Goal: Information Seeking & Learning: Learn about a topic

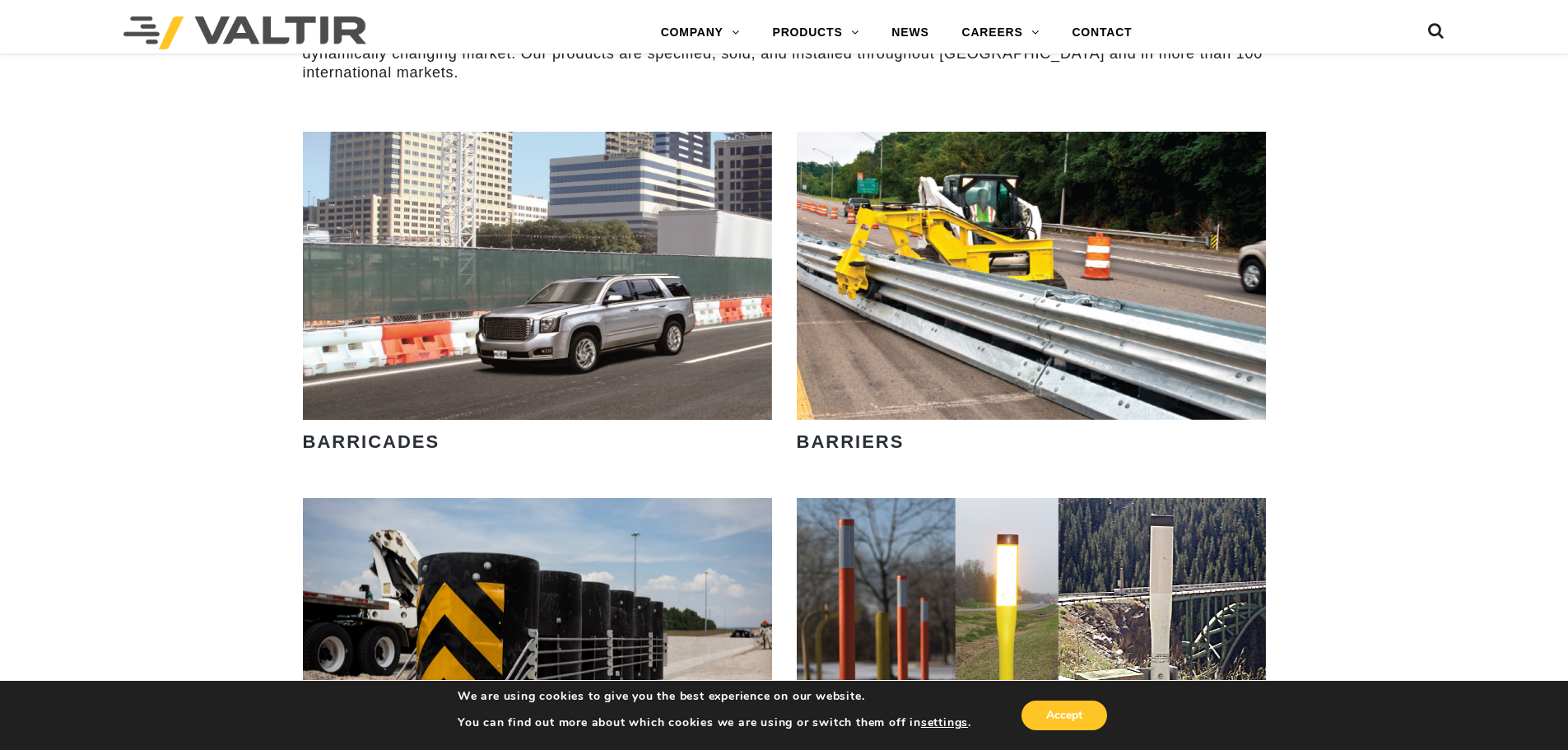
scroll to position [823, 0]
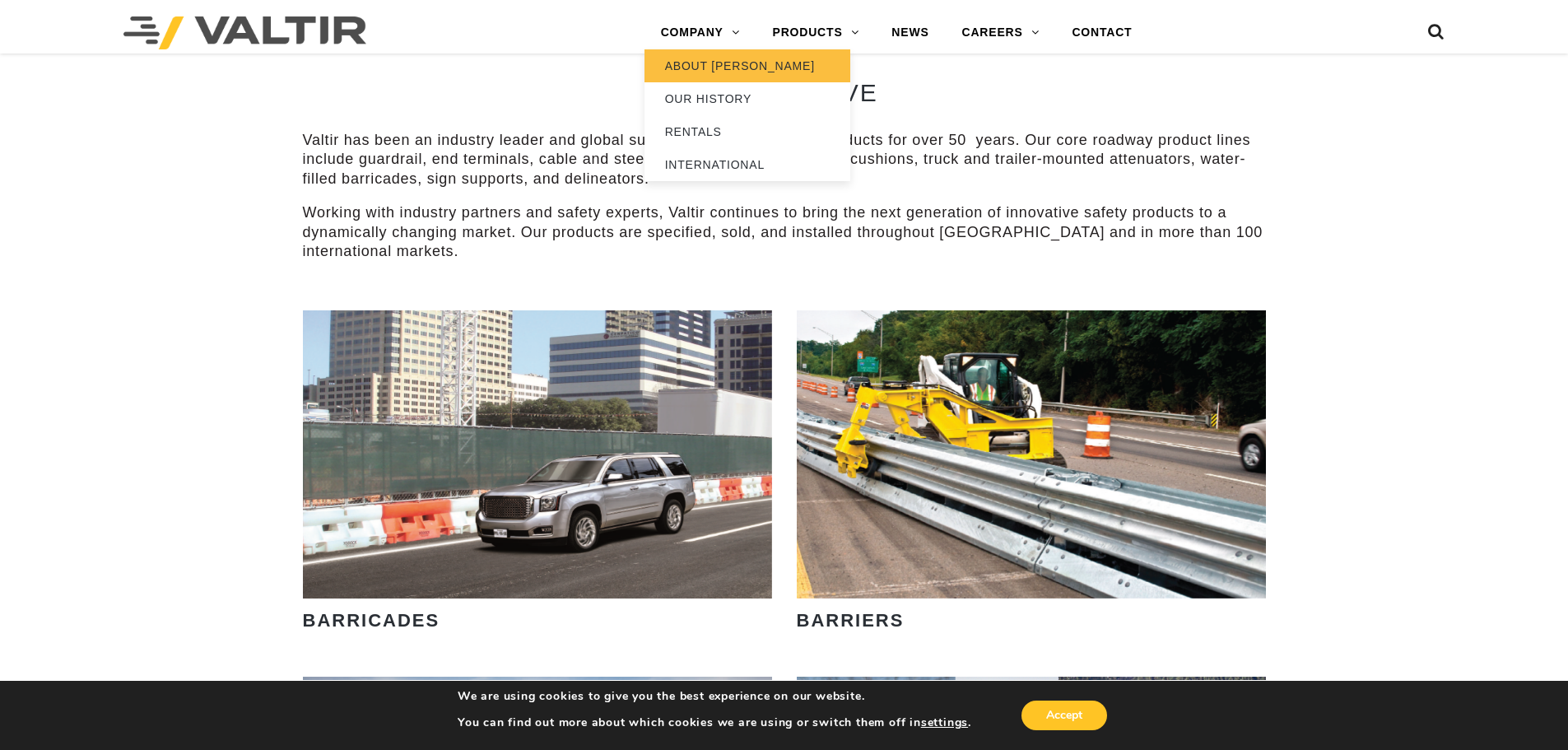
click at [711, 61] on link "ABOUT [PERSON_NAME]" at bounding box center [747, 65] width 206 height 33
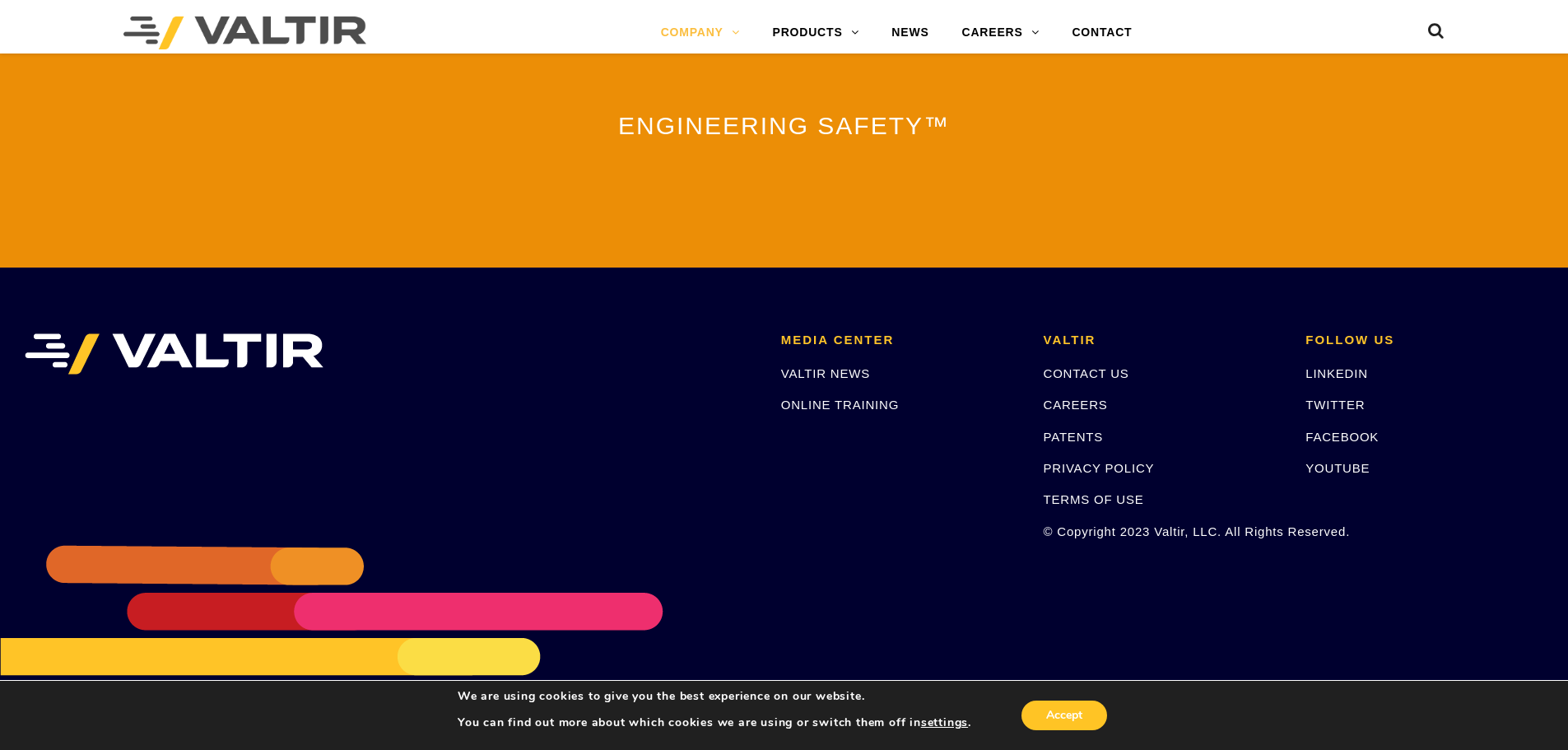
scroll to position [3647, 0]
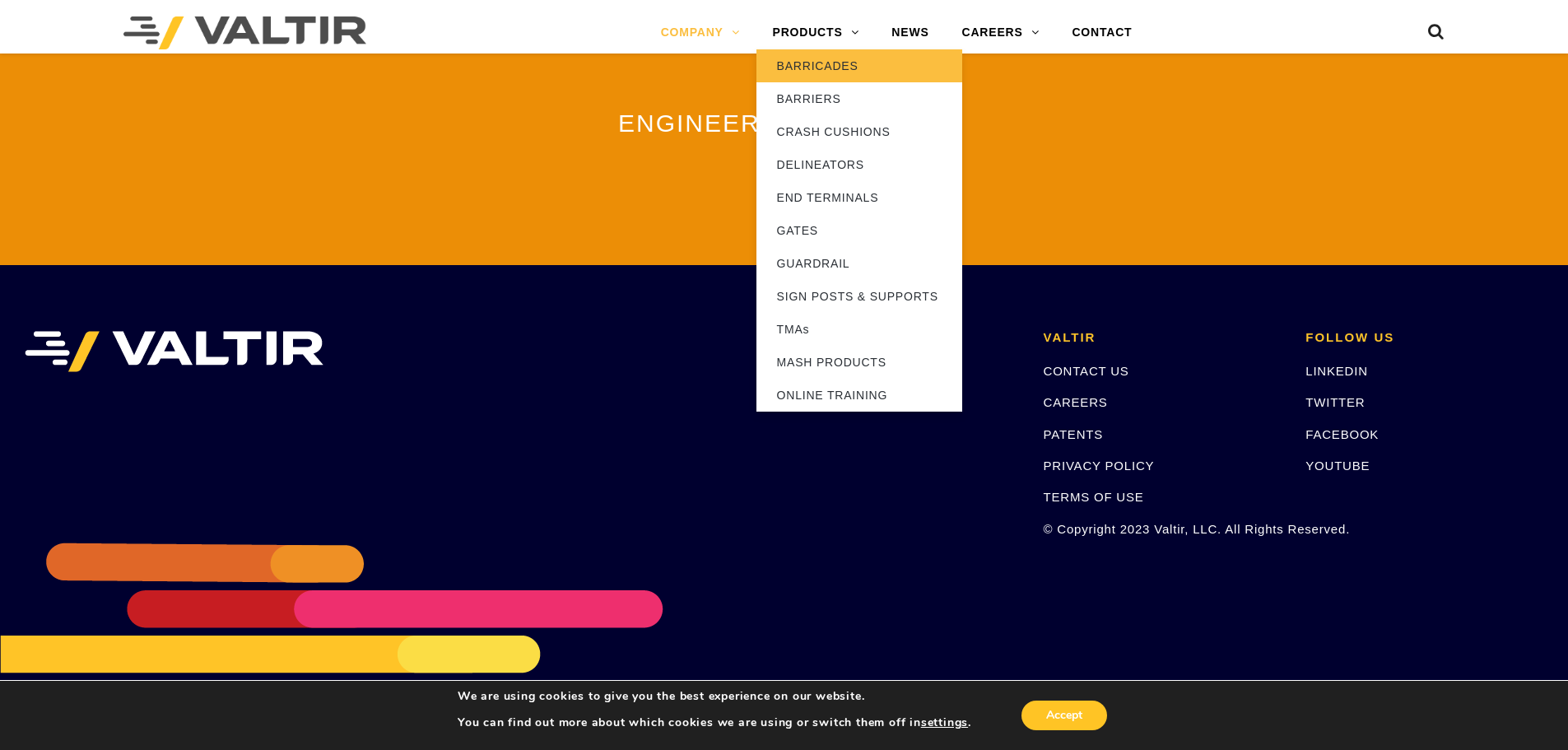
click at [823, 66] on link "BARRICADES" at bounding box center [860, 65] width 206 height 33
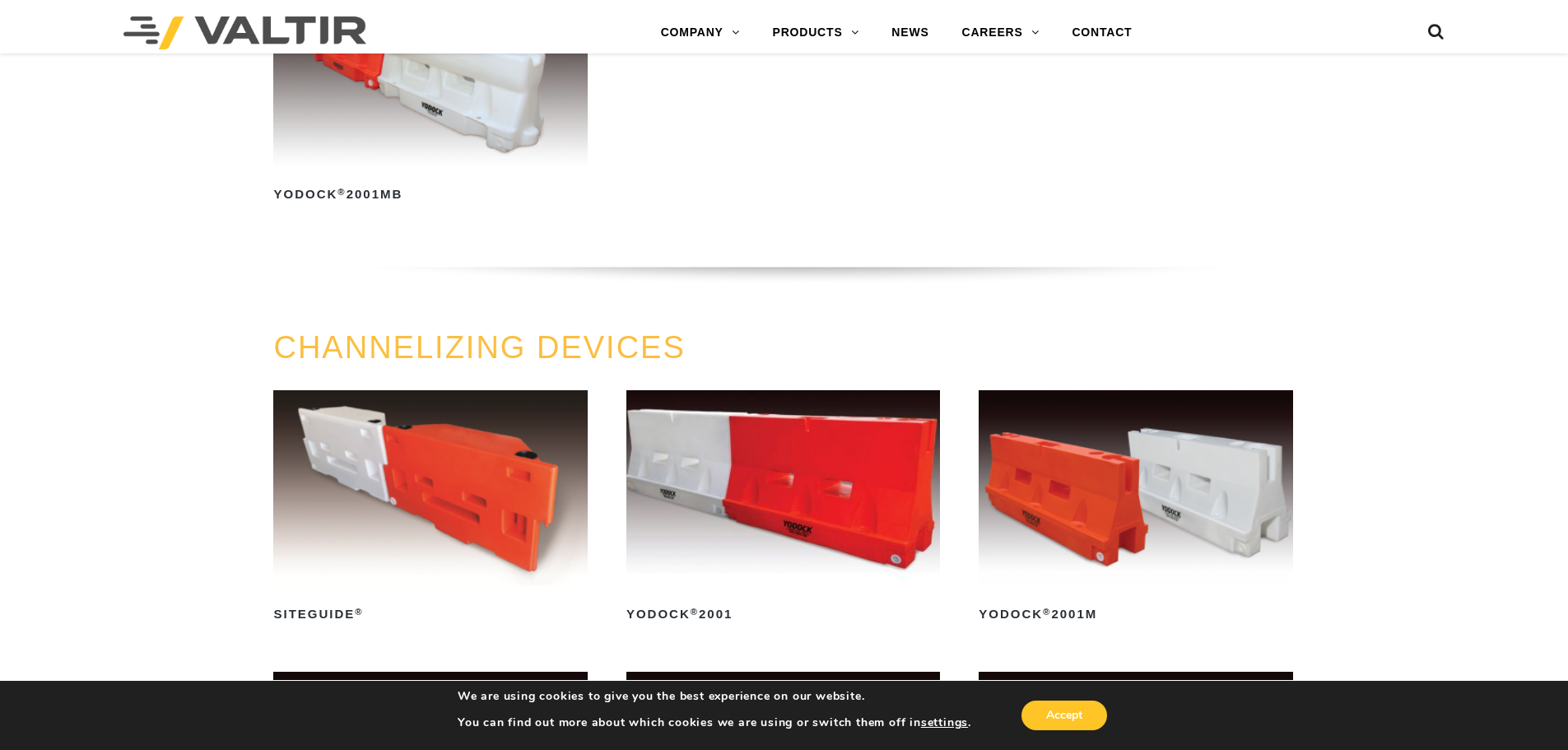
scroll to position [576, 0]
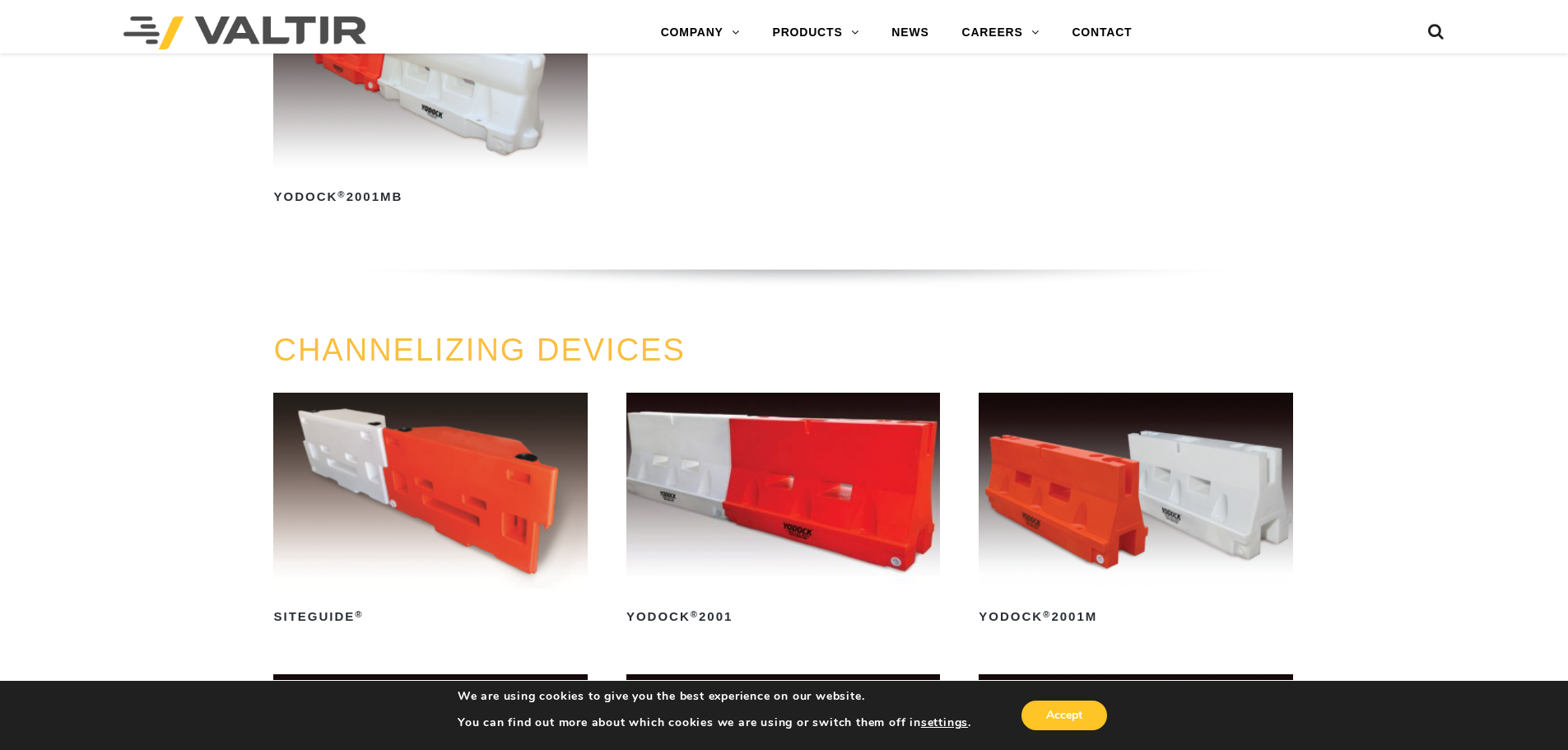
click at [801, 476] on img at bounding box center [783, 490] width 314 height 196
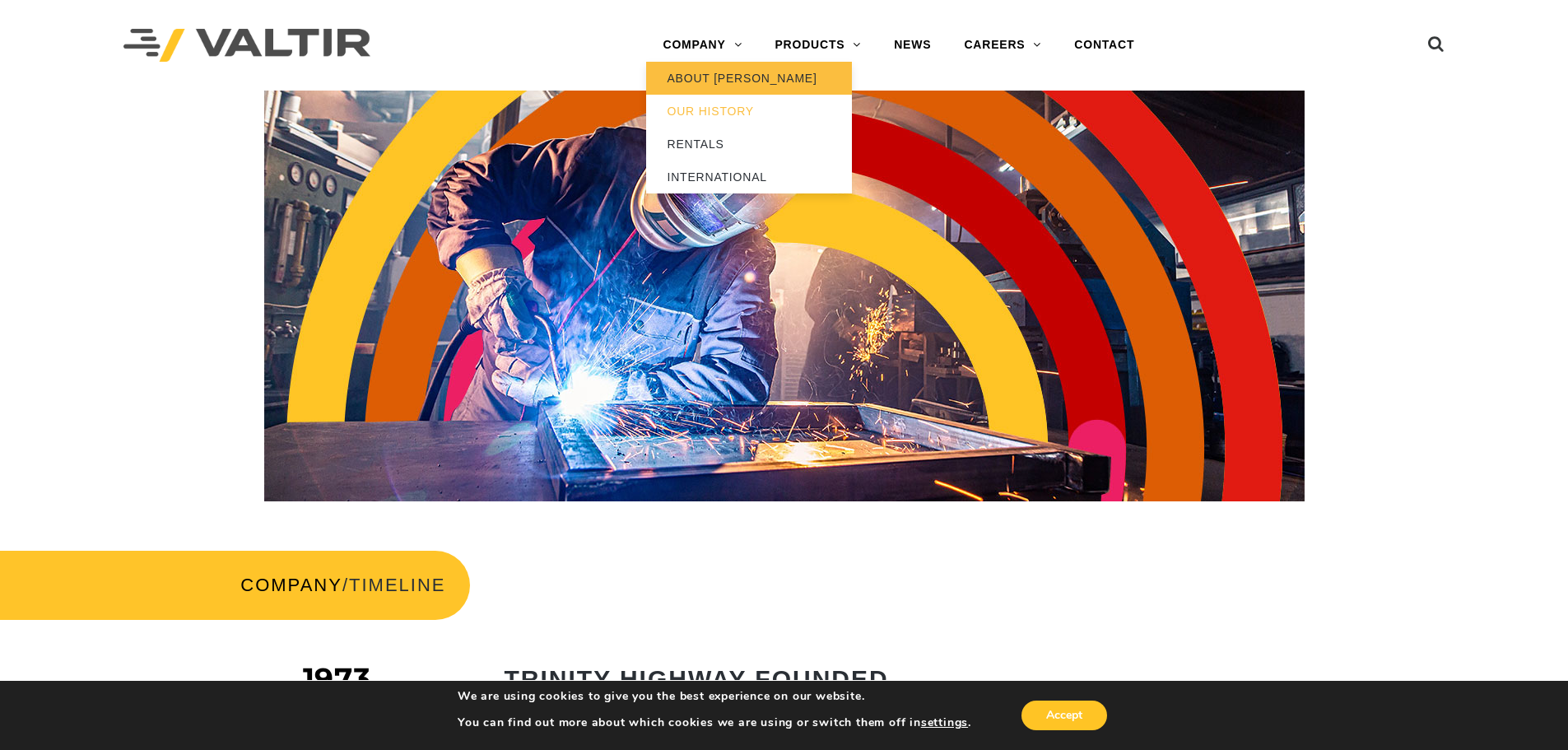
click at [691, 76] on link "ABOUT [PERSON_NAME]" at bounding box center [749, 78] width 206 height 33
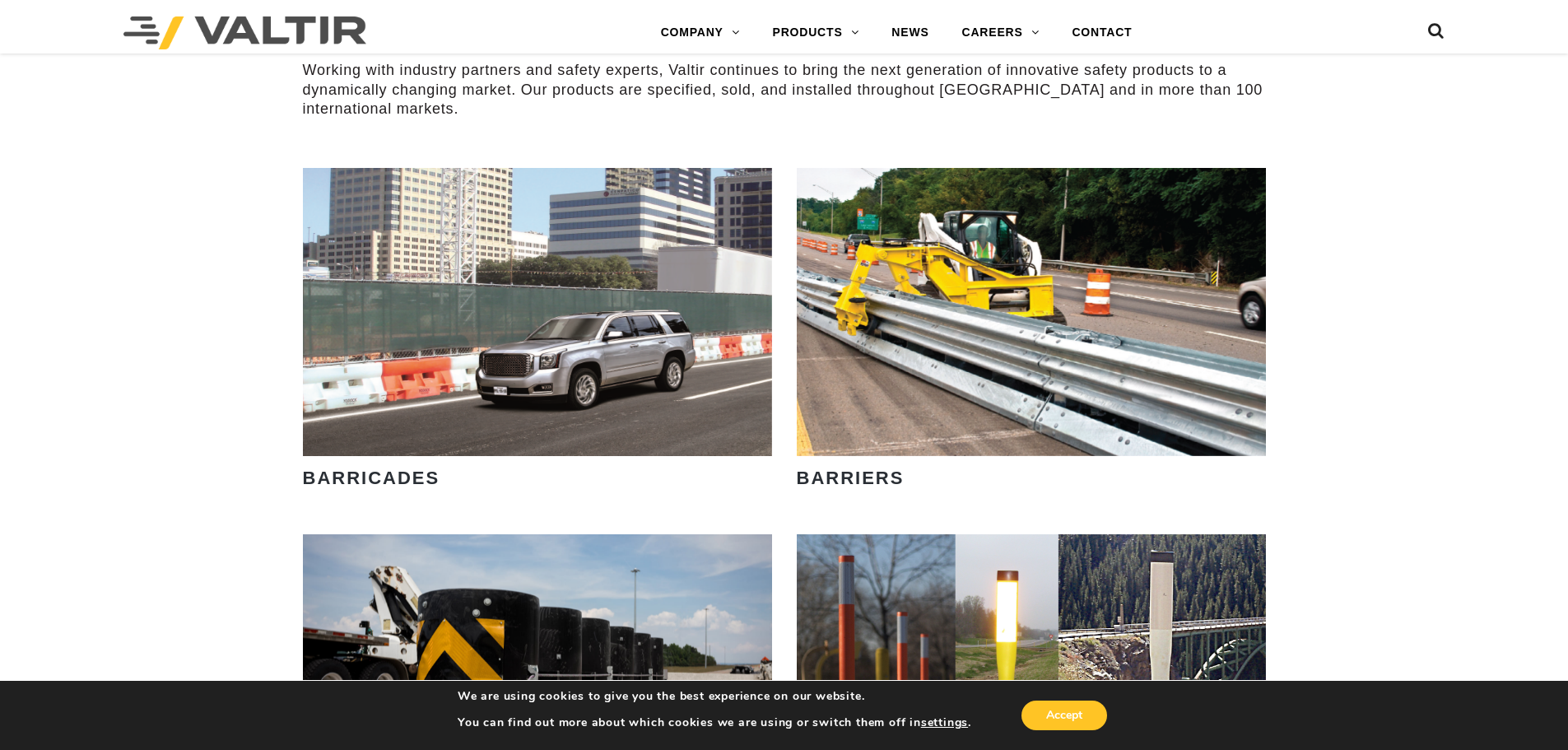
scroll to position [801, 0]
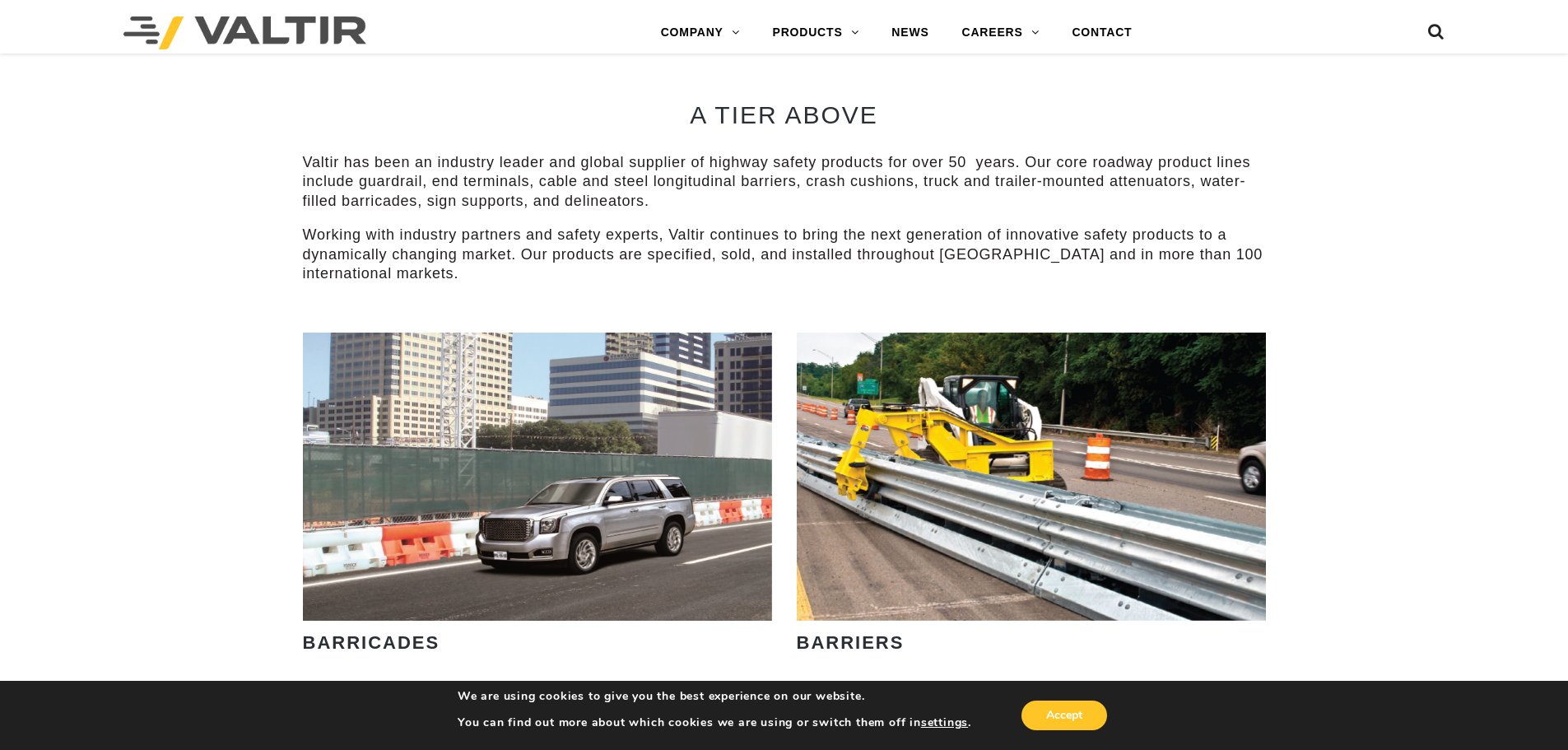
drag, startPoint x: 719, startPoint y: 247, endPoint x: 658, endPoint y: 250, distance: 61.1
click at [714, 247] on p "Working with industry partners and safety experts, Valtir continues to bring th…" at bounding box center [784, 254] width 962 height 57
click at [649, 230] on p "Working with industry partners and safety experts, Valtir continues to bring th…" at bounding box center [784, 254] width 962 height 57
drag, startPoint x: 661, startPoint y: 230, endPoint x: 818, endPoint y: 237, distance: 157.2
click at [818, 237] on p "Working with industry partners and safety experts, Valtir continues to bring th…" at bounding box center [784, 254] width 962 height 57
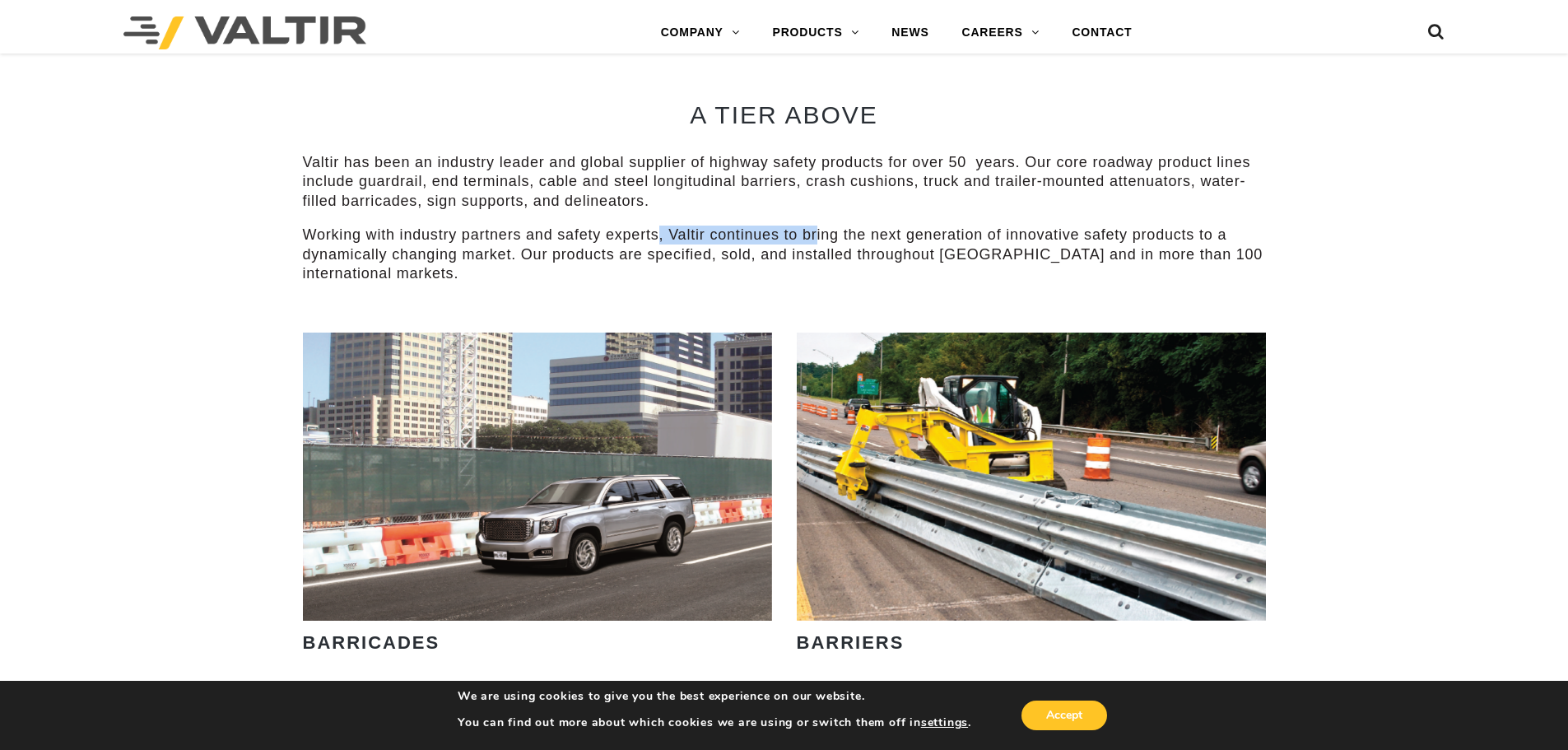
click at [816, 237] on p "Working with industry partners and safety experts, Valtir continues to bring th…" at bounding box center [784, 254] width 962 height 57
drag, startPoint x: 668, startPoint y: 233, endPoint x: 1242, endPoint y: 234, distance: 574.0
click at [1242, 234] on p "Working with industry partners and safety experts, Valtir continues to bring th…" at bounding box center [784, 254] width 962 height 57
click at [673, 286] on div "A TIER ABOVE Valtir has been an industry leader and global supplier of highway …" at bounding box center [784, 186] width 962 height 294
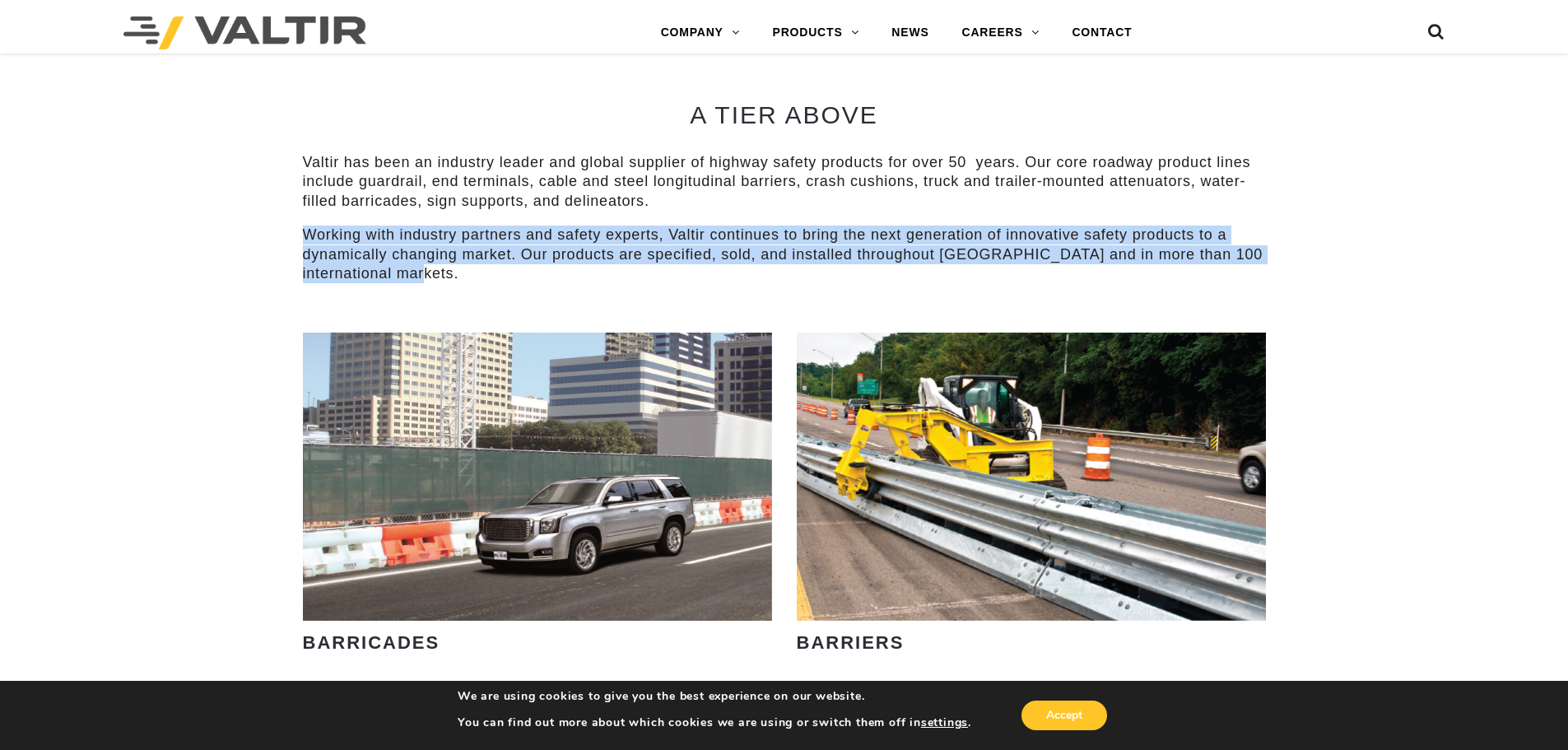
drag, startPoint x: 455, startPoint y: 276, endPoint x: 300, endPoint y: 234, distance: 160.6
click at [300, 234] on div "A TIER ABOVE Valtir has been an industry leader and global supplier of highway …" at bounding box center [784, 186] width 987 height 294
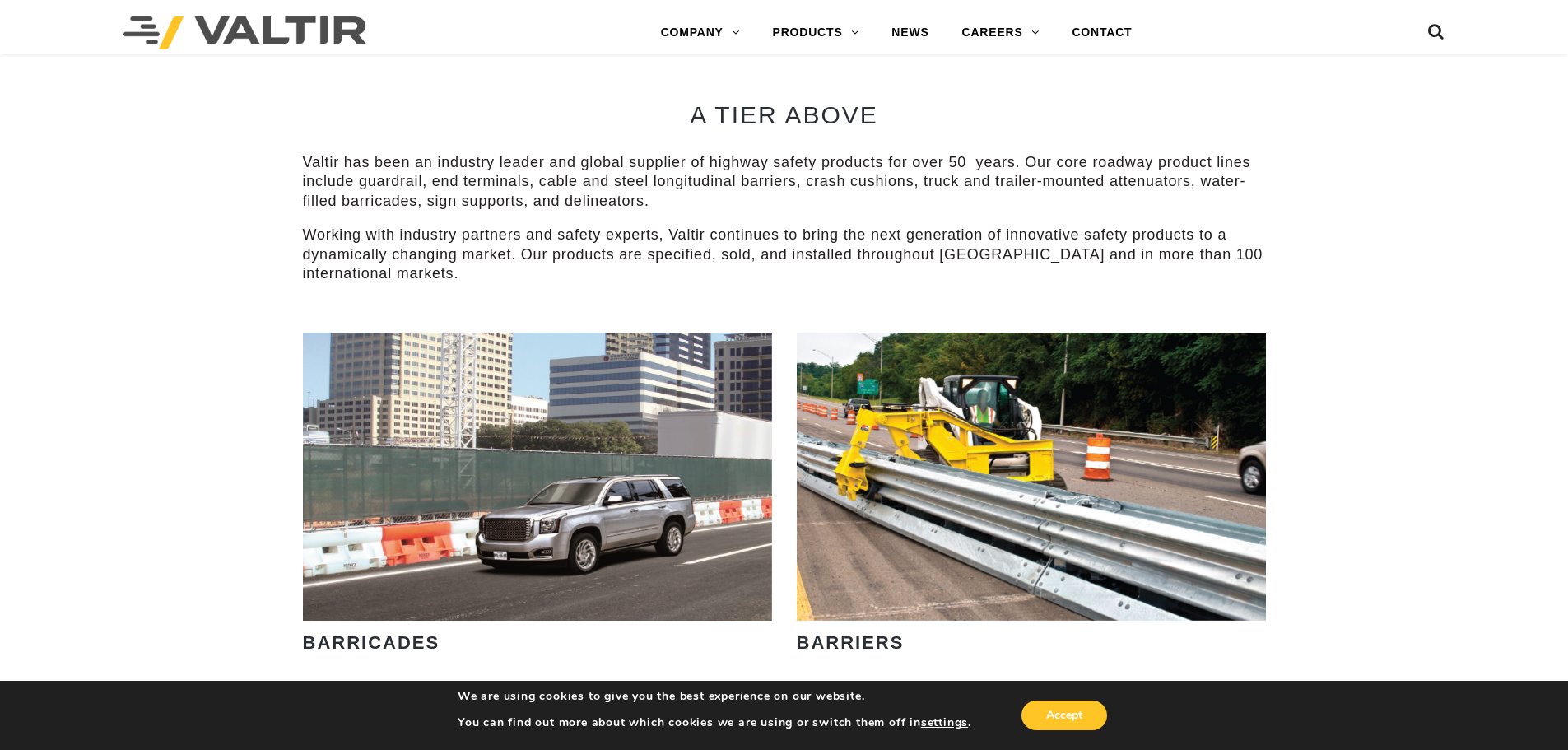
click at [406, 189] on p "Valtir has been an industry leader and global supplier of highway safety produc…" at bounding box center [784, 182] width 962 height 57
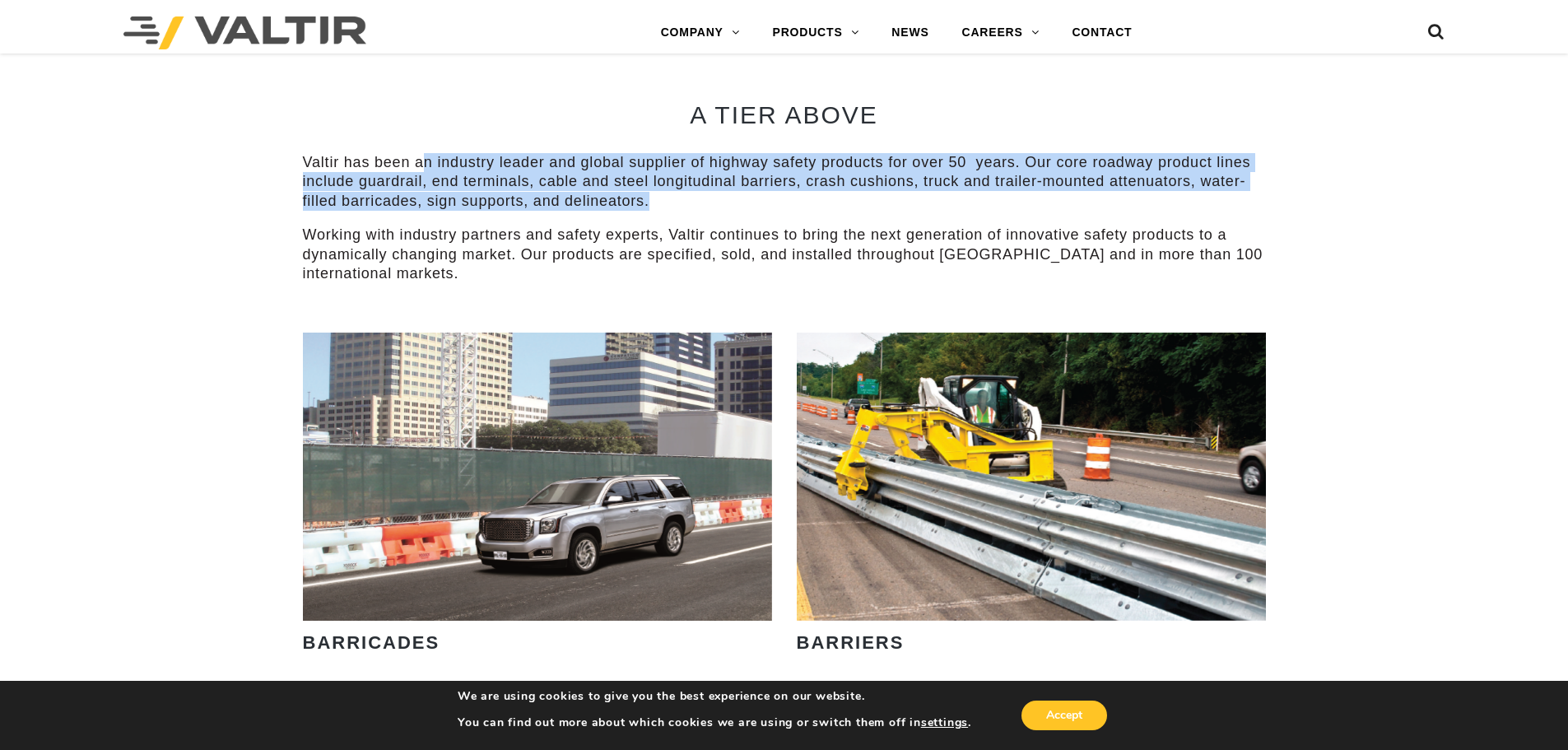
drag, startPoint x: 427, startPoint y: 143, endPoint x: 676, endPoint y: 201, distance: 255.7
click at [676, 201] on div "A TIER ABOVE Valtir has been an industry leader and global supplier of highway …" at bounding box center [784, 186] width 962 height 294
click at [581, 193] on p "Valtir has been an industry leader and global supplier of highway safety produc…" at bounding box center [784, 182] width 962 height 57
drag, startPoint x: 505, startPoint y: 166, endPoint x: 924, endPoint y: 211, distance: 421.4
click at [924, 211] on p "Valtir has been an industry leader and global supplier of highway safety produc…" at bounding box center [784, 182] width 962 height 57
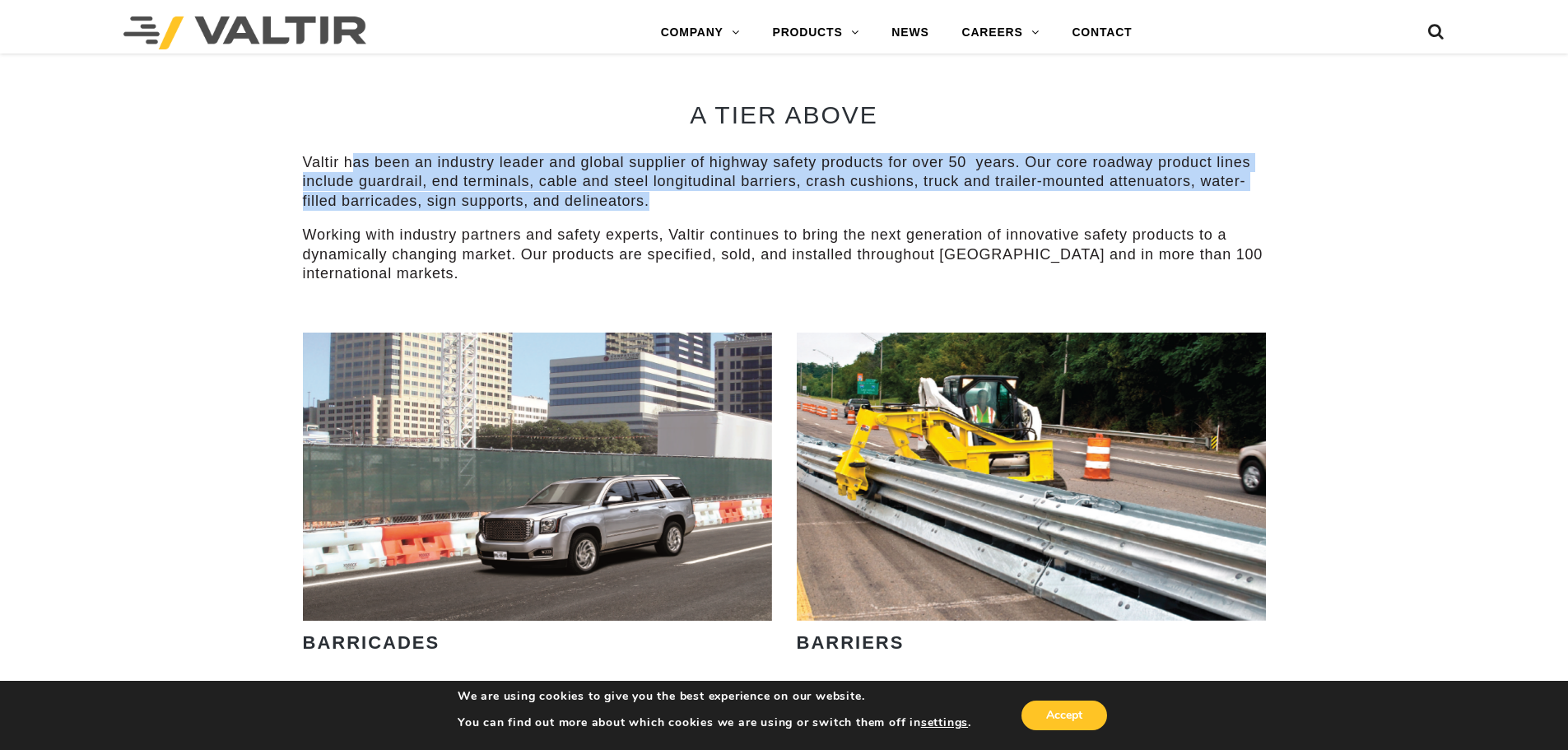
click at [701, 204] on p "Valtir has been an industry leader and global supplier of highway safety produc…" at bounding box center [784, 182] width 962 height 57
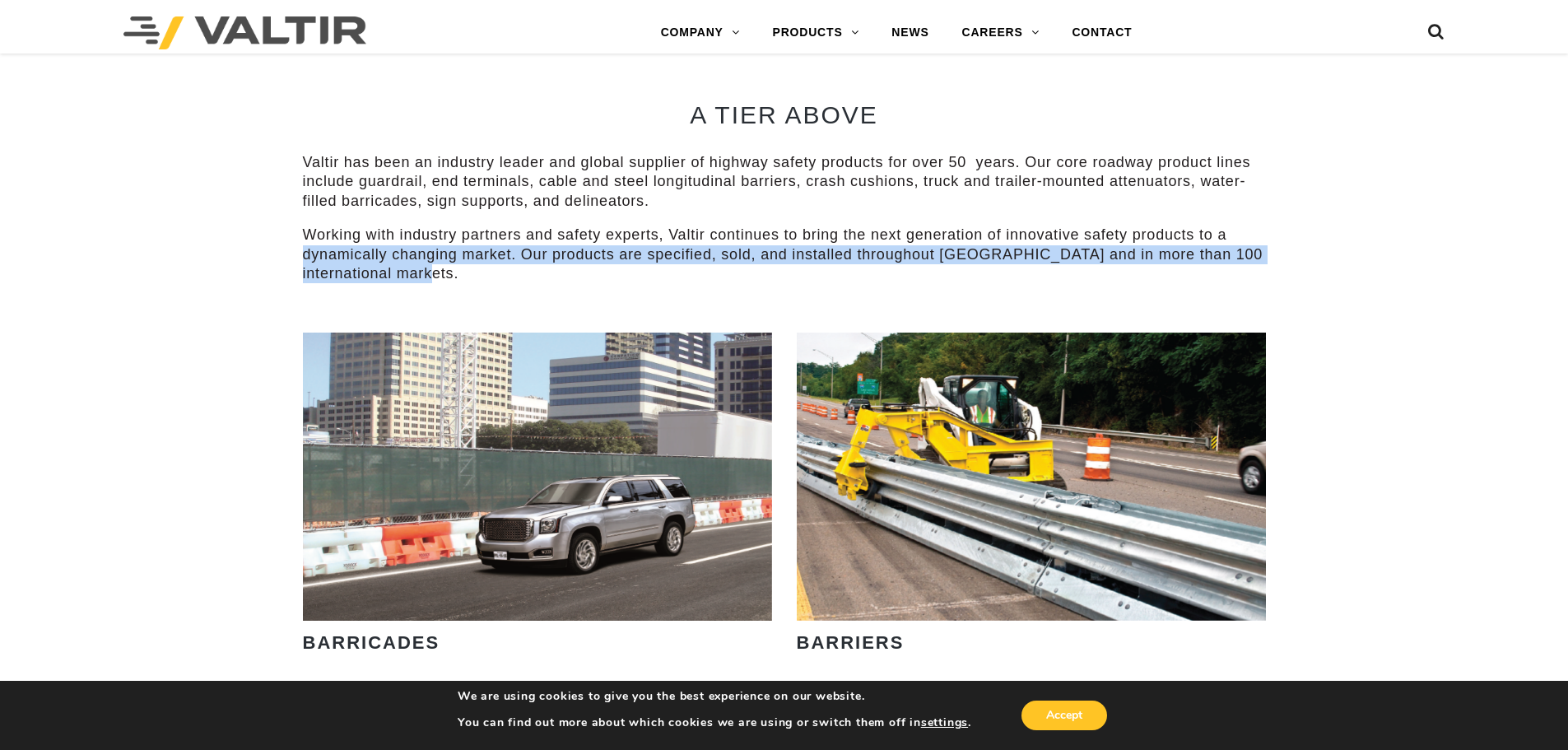
drag, startPoint x: 546, startPoint y: 272, endPoint x: 300, endPoint y: 255, distance: 246.6
click at [300, 255] on div "A TIER ABOVE Valtir has been an industry leader and global supplier of highway …" at bounding box center [784, 186] width 987 height 294
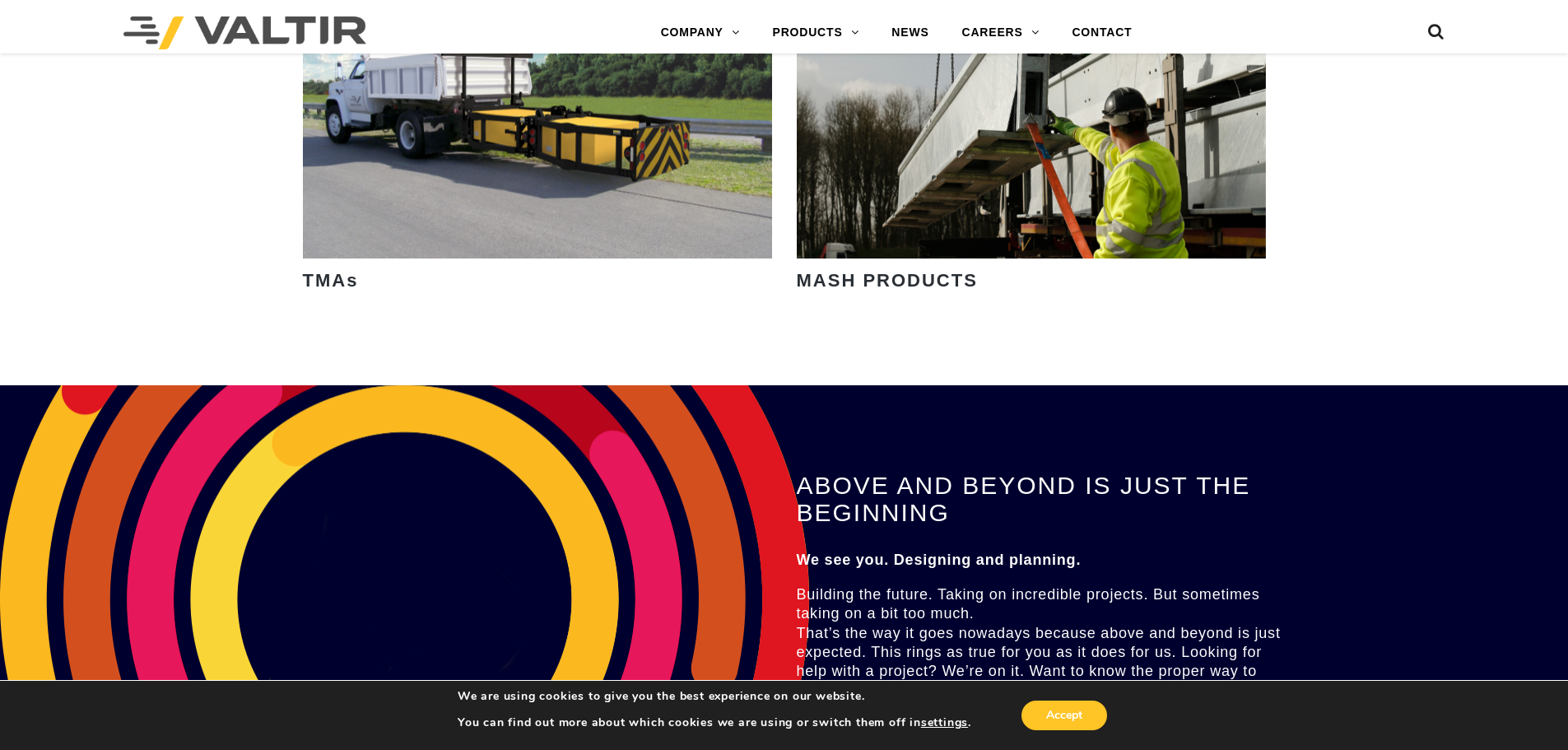
scroll to position [2942, 0]
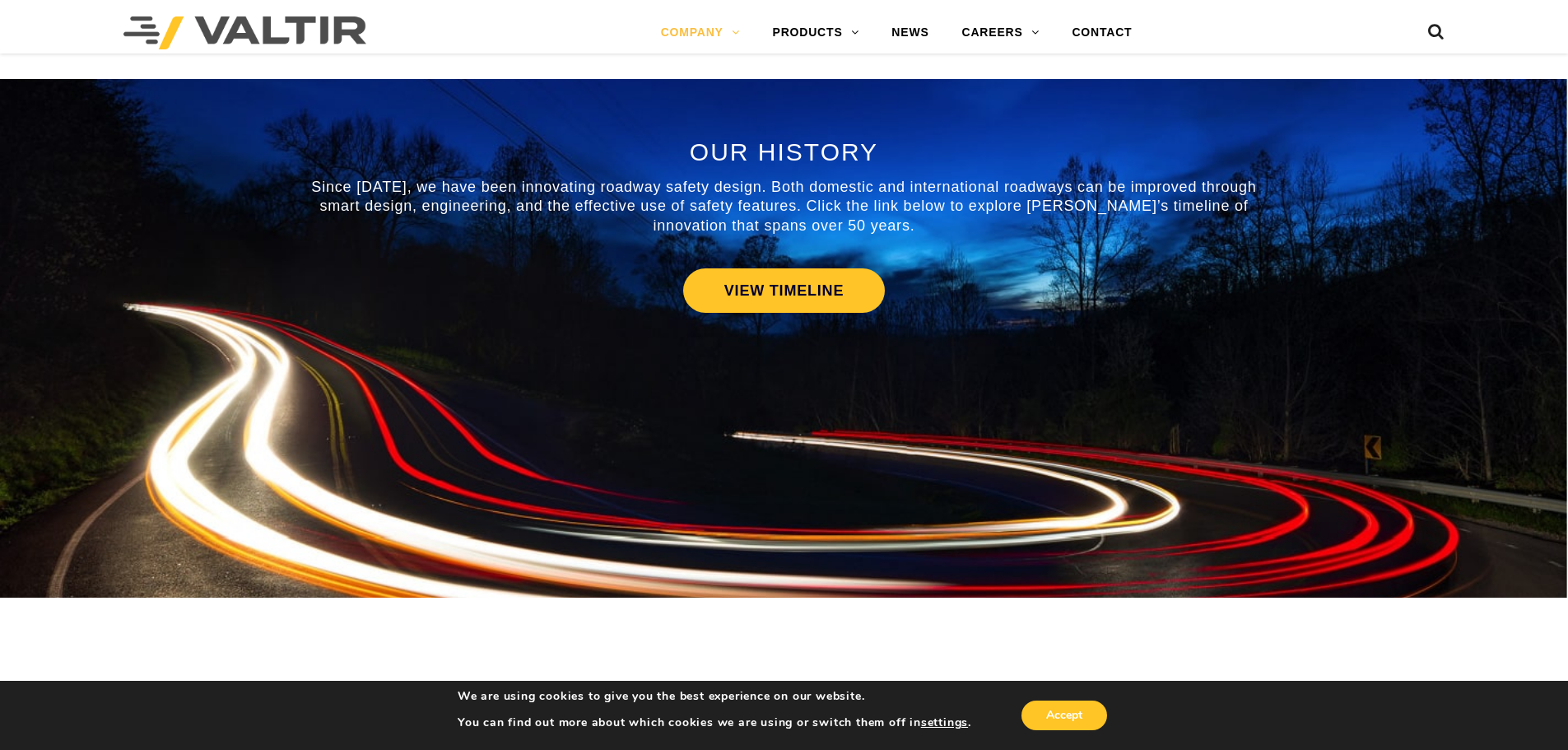
scroll to position [1177, 0]
